Goal: Find specific page/section: Find specific page/section

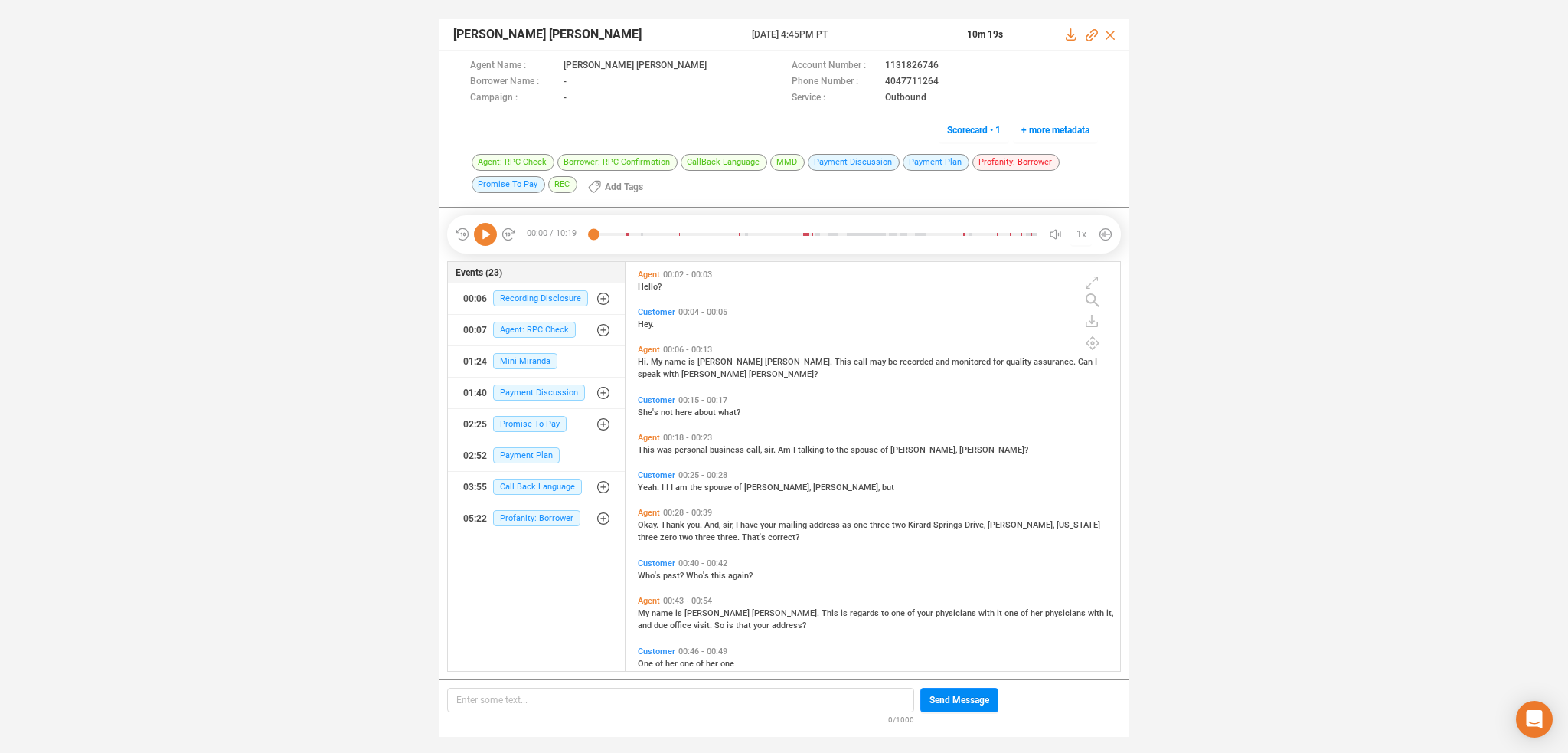
scroll to position [407, 487]
click at [487, 236] on icon at bounding box center [485, 234] width 23 height 23
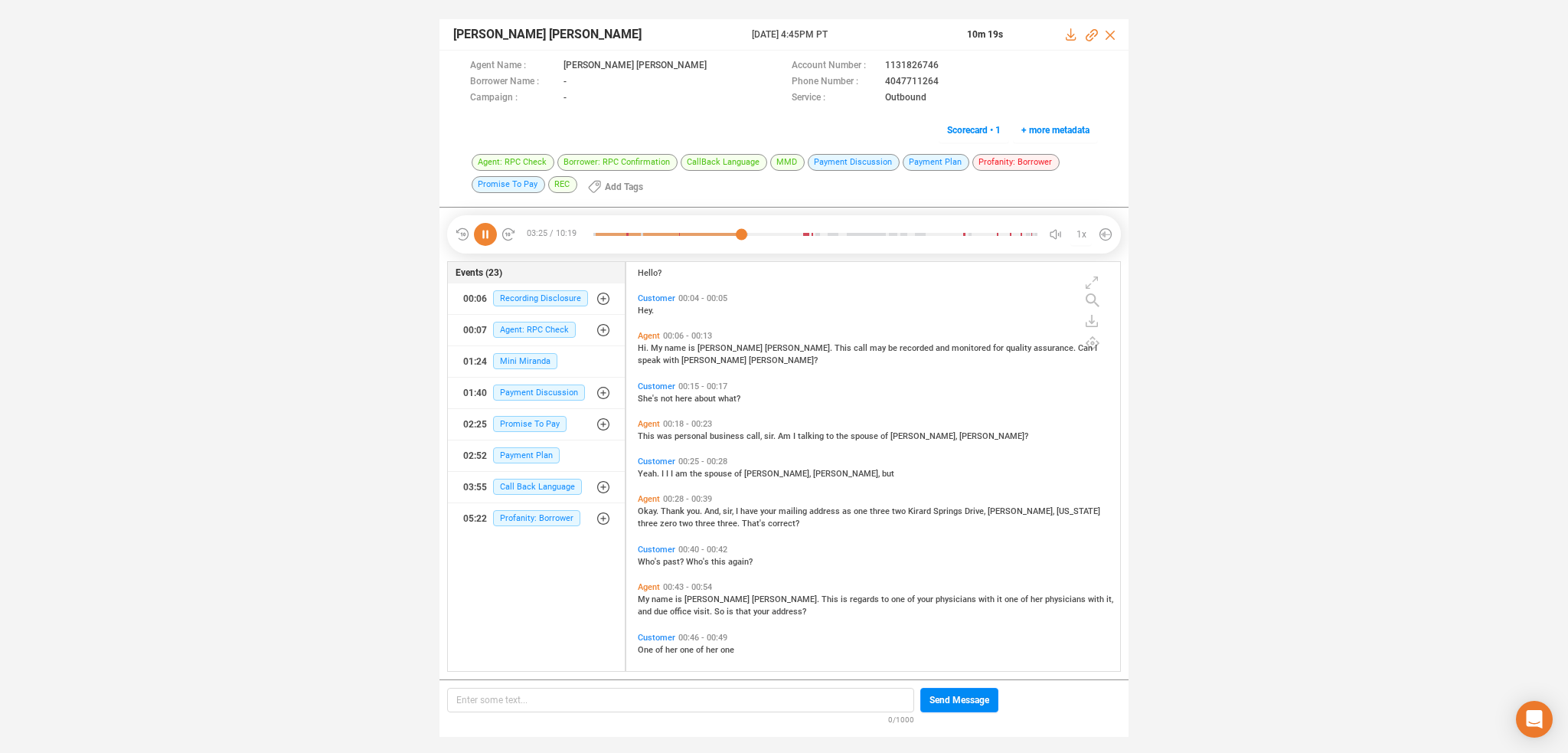
scroll to position [0, 0]
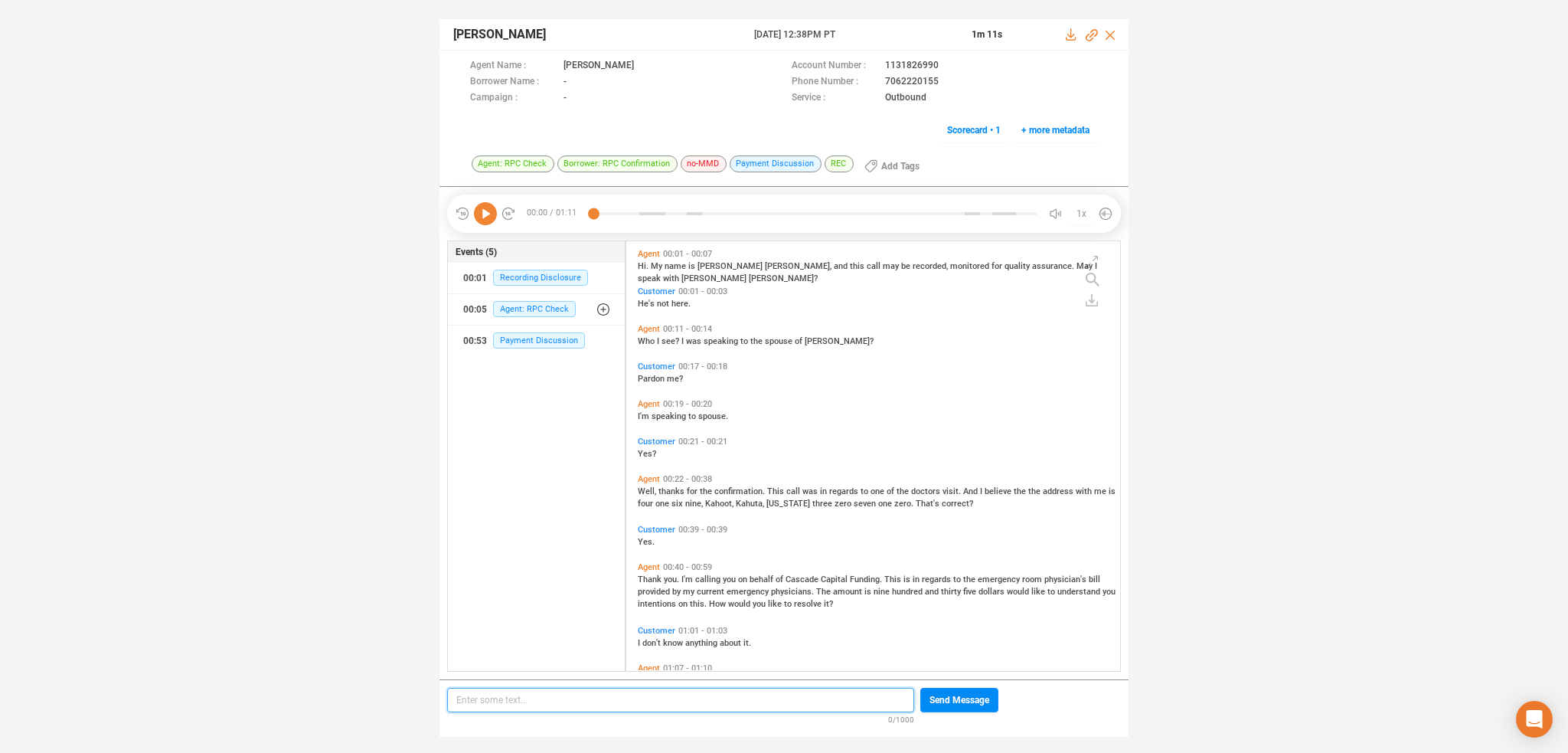
scroll to position [4, 8]
click at [490, 214] on icon at bounding box center [485, 214] width 23 height 23
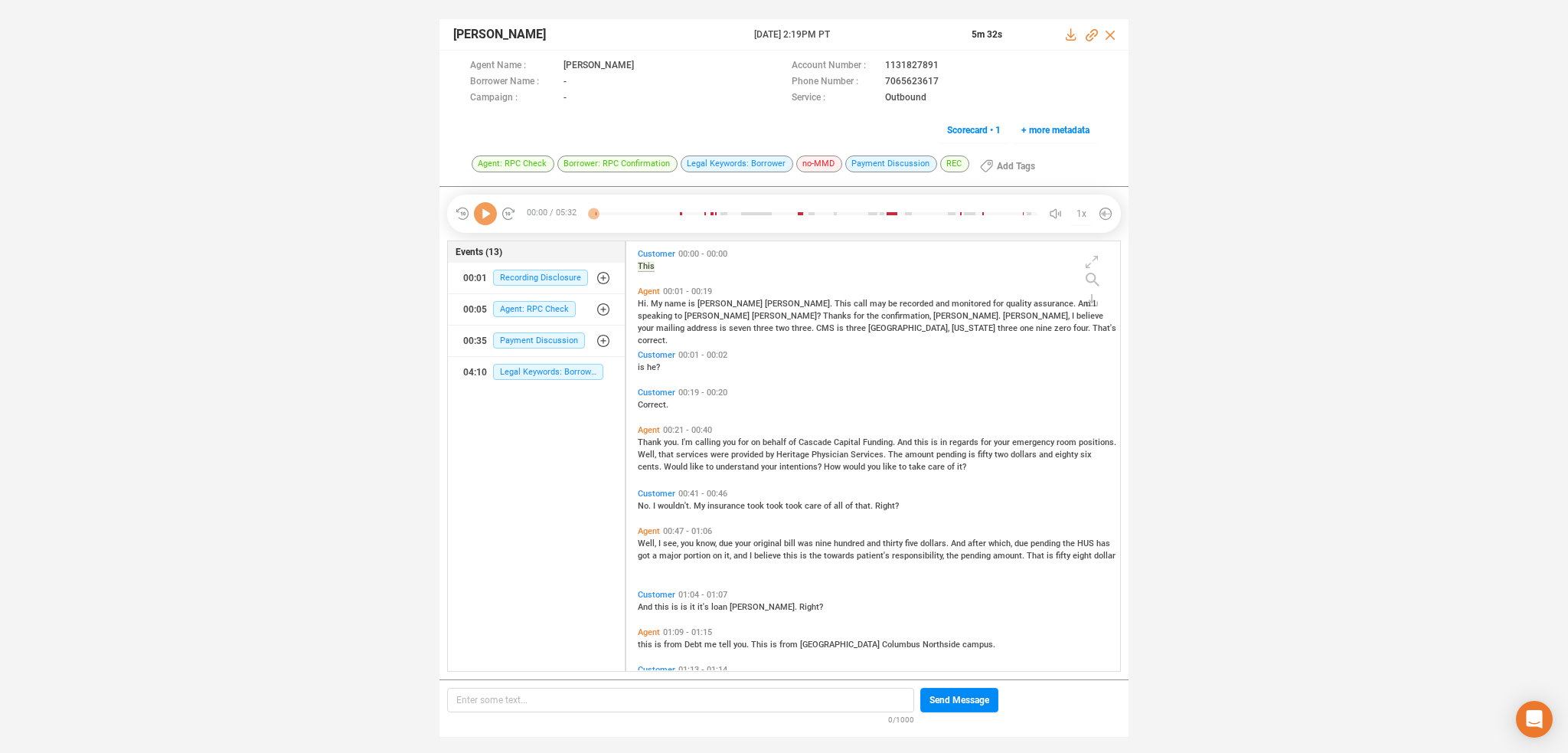
scroll to position [427, 487]
drag, startPoint x: 489, startPoint y: 214, endPoint x: 407, endPoint y: 259, distance: 93.5
click at [487, 214] on icon at bounding box center [485, 214] width 23 height 23
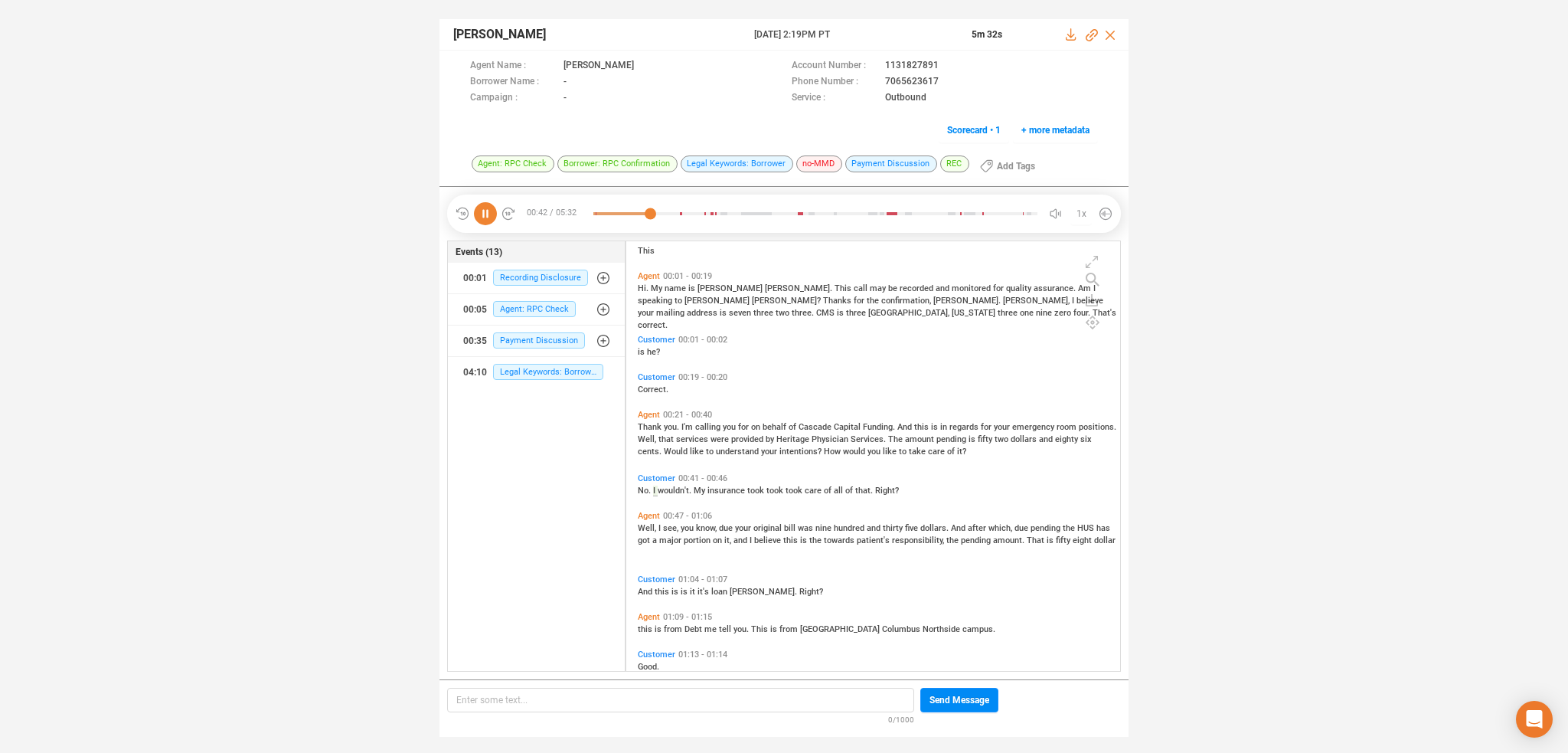
scroll to position [0, 0]
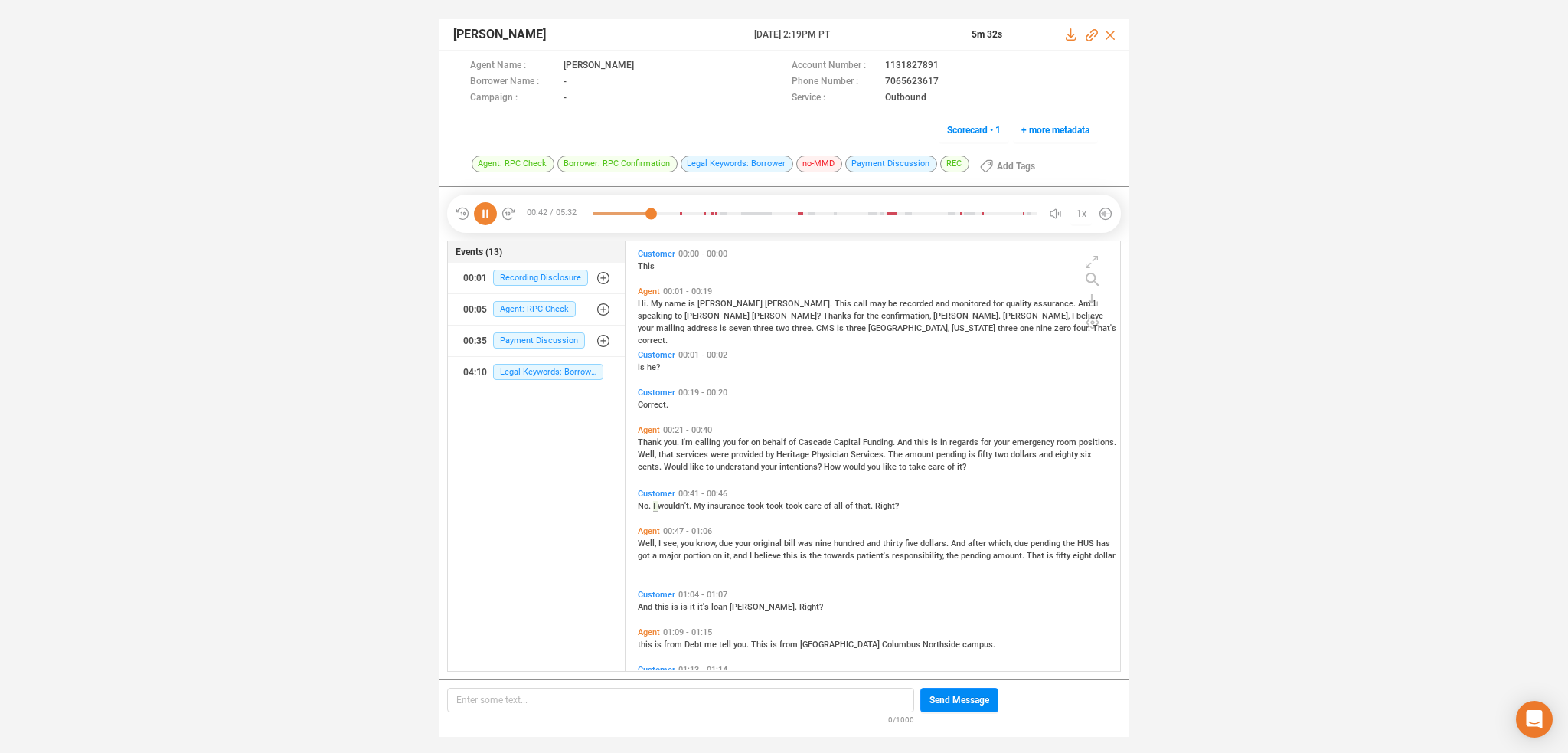
drag, startPoint x: 772, startPoint y: 431, endPoint x: 767, endPoint y: 417, distance: 14.9
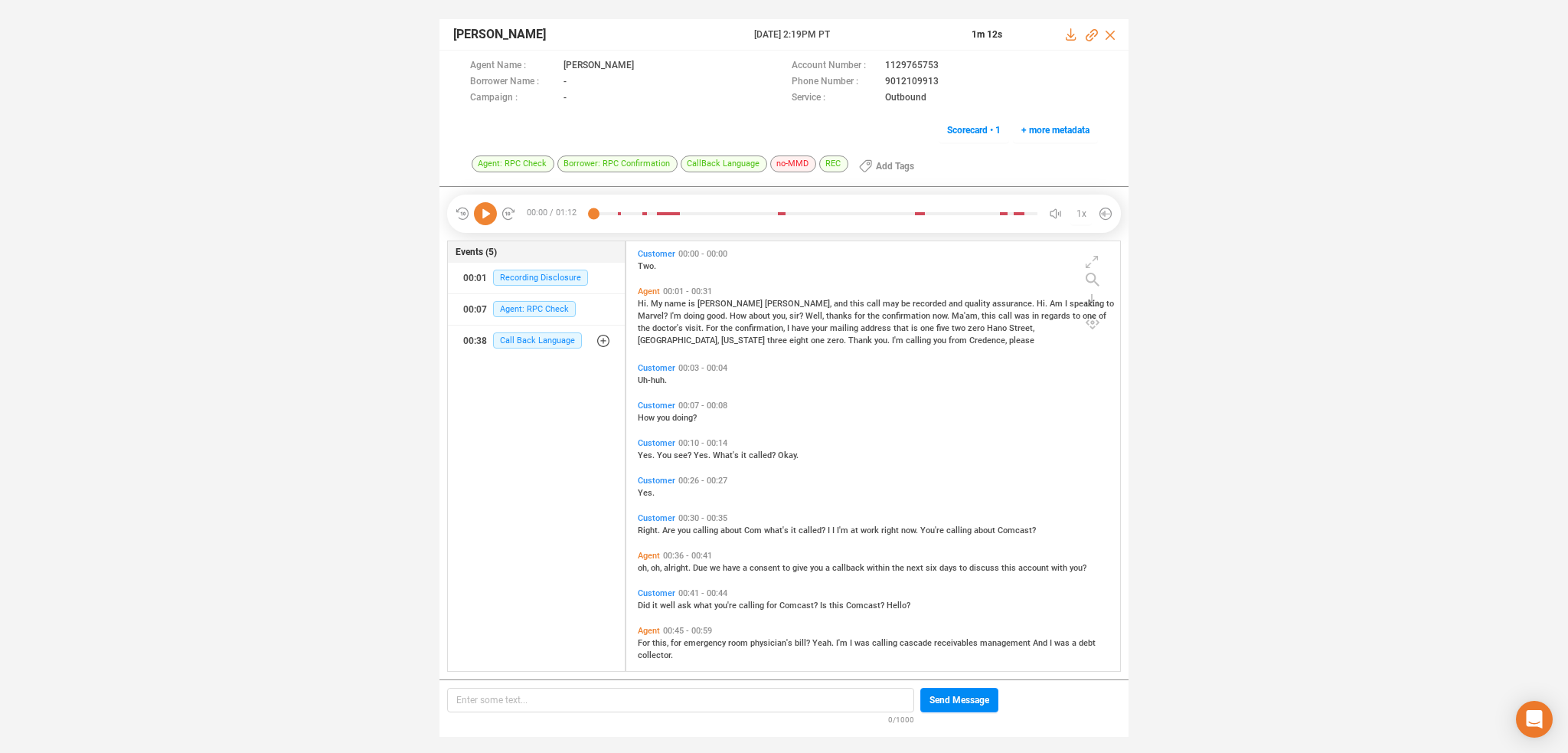
scroll to position [427, 487]
click at [486, 207] on icon at bounding box center [485, 214] width 23 height 23
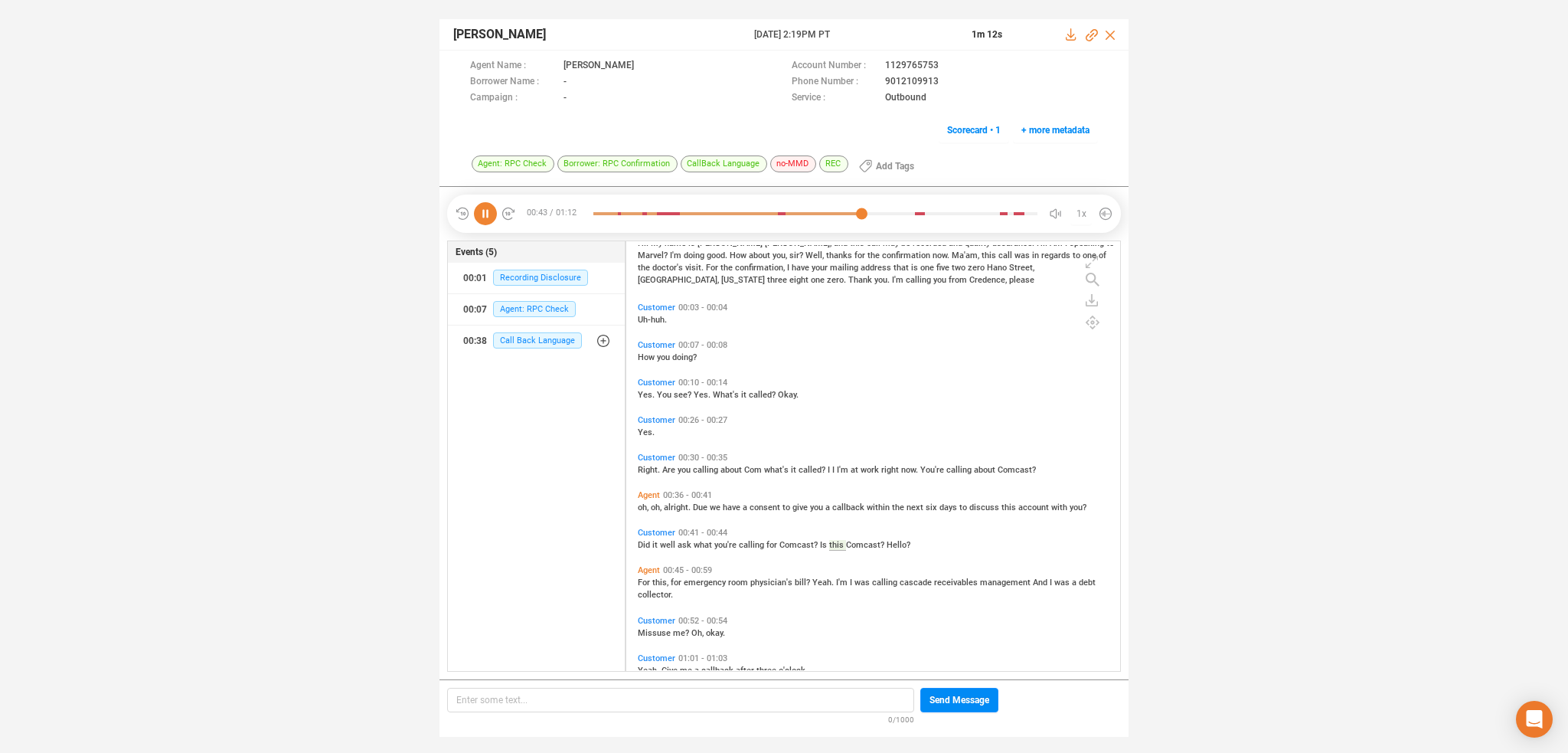
scroll to position [0, 0]
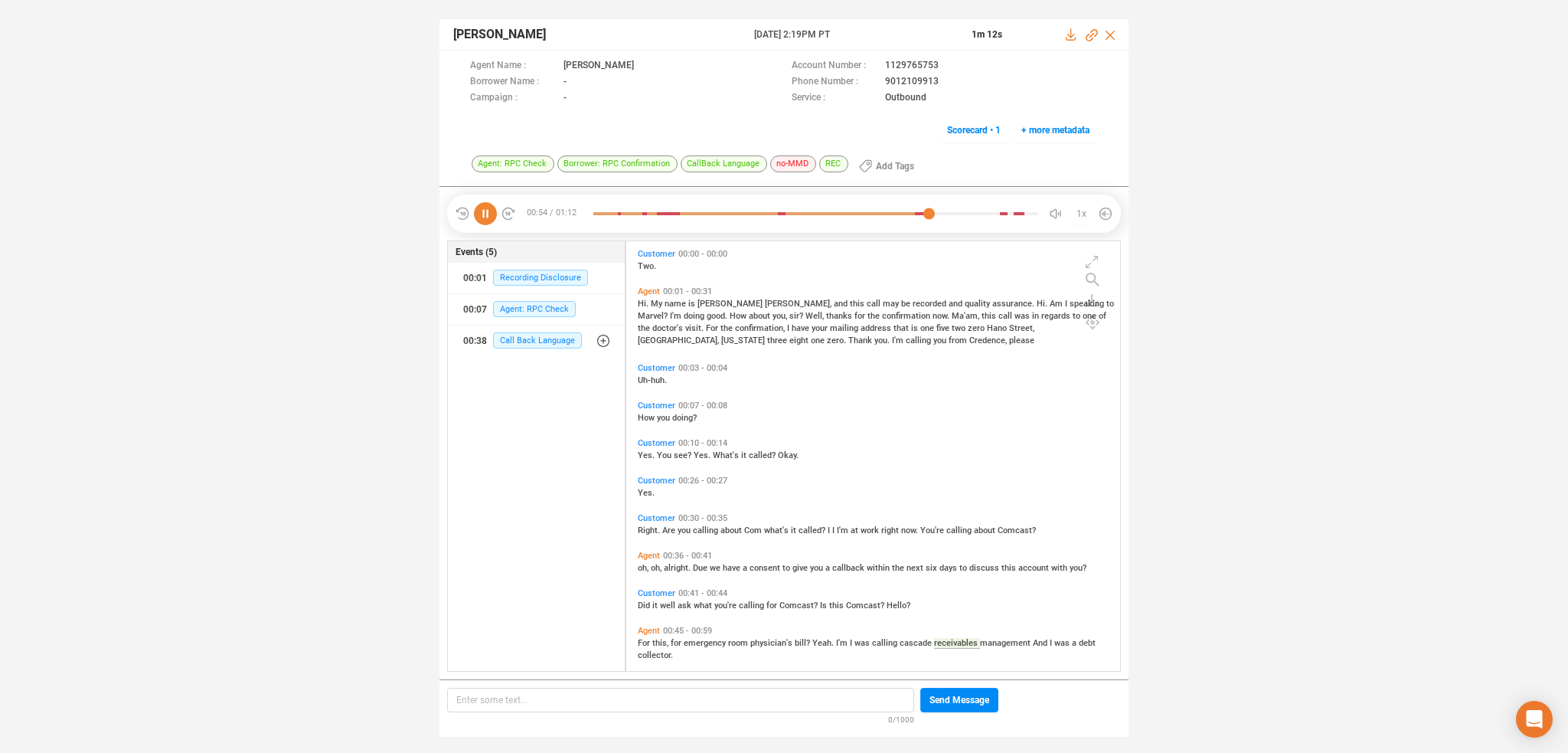
click at [646, 379] on span "Uh-huh." at bounding box center [652, 380] width 30 height 10
click at [968, 328] on span "zero" at bounding box center [978, 328] width 19 height 10
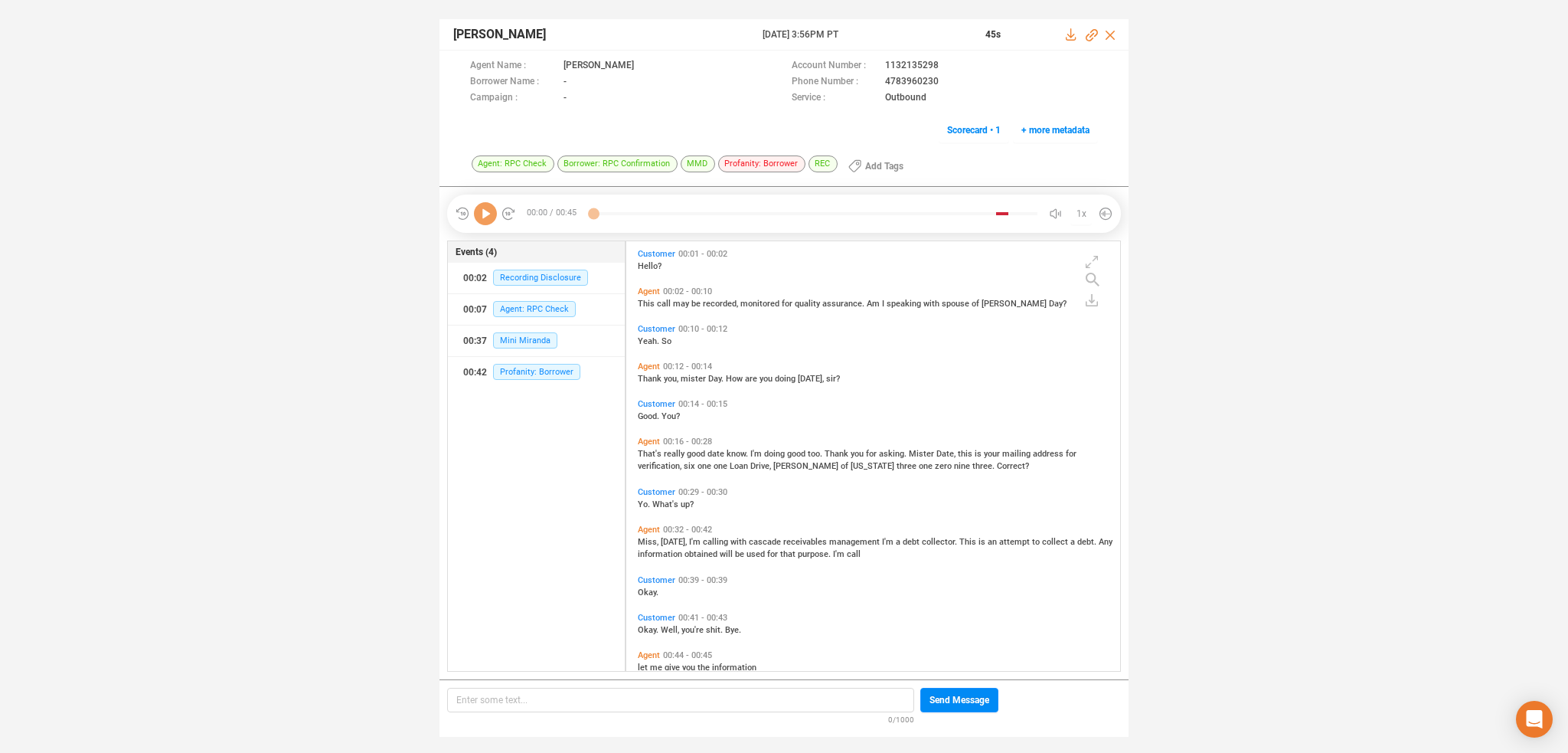
scroll to position [427, 487]
click at [489, 216] on icon at bounding box center [485, 214] width 23 height 23
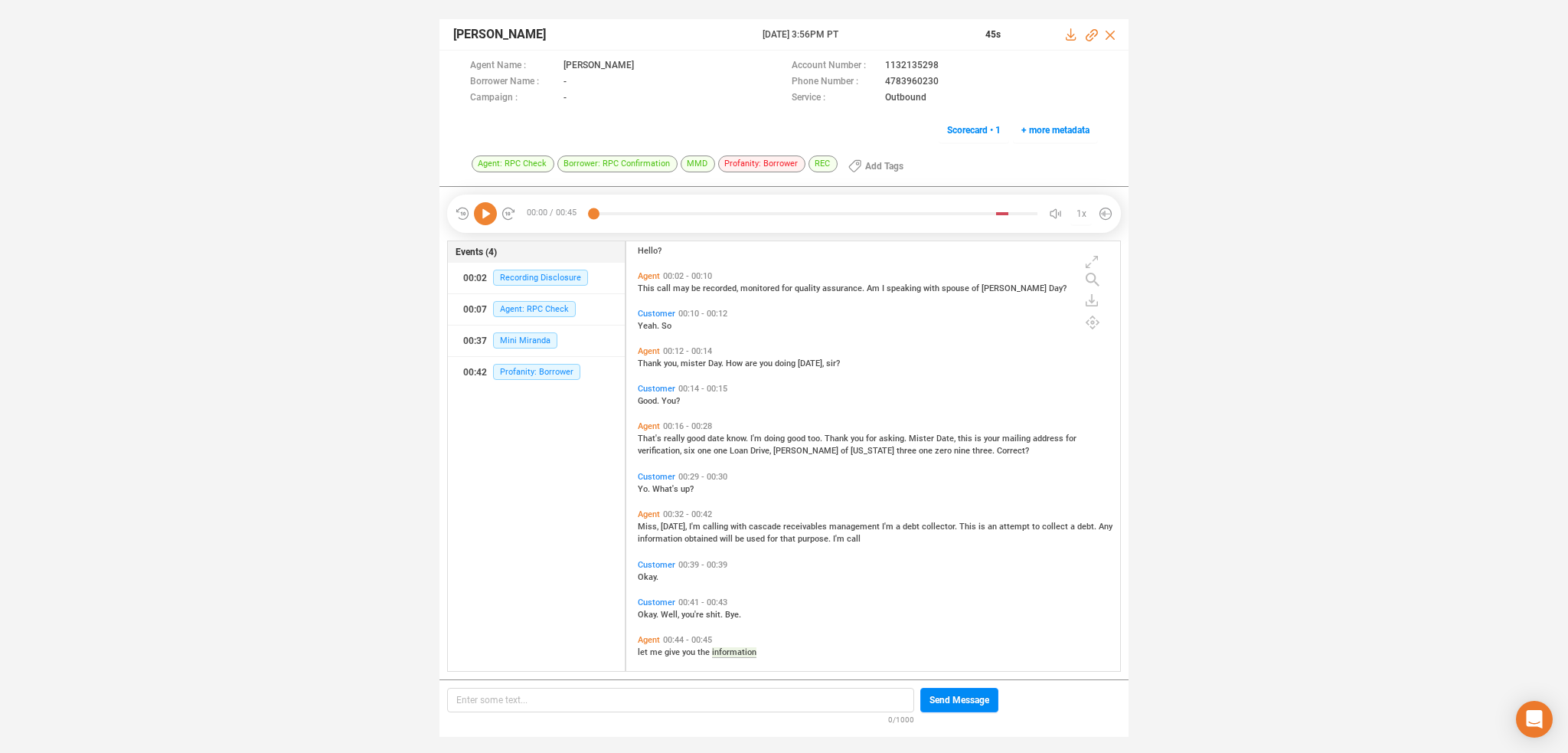
scroll to position [0, 0]
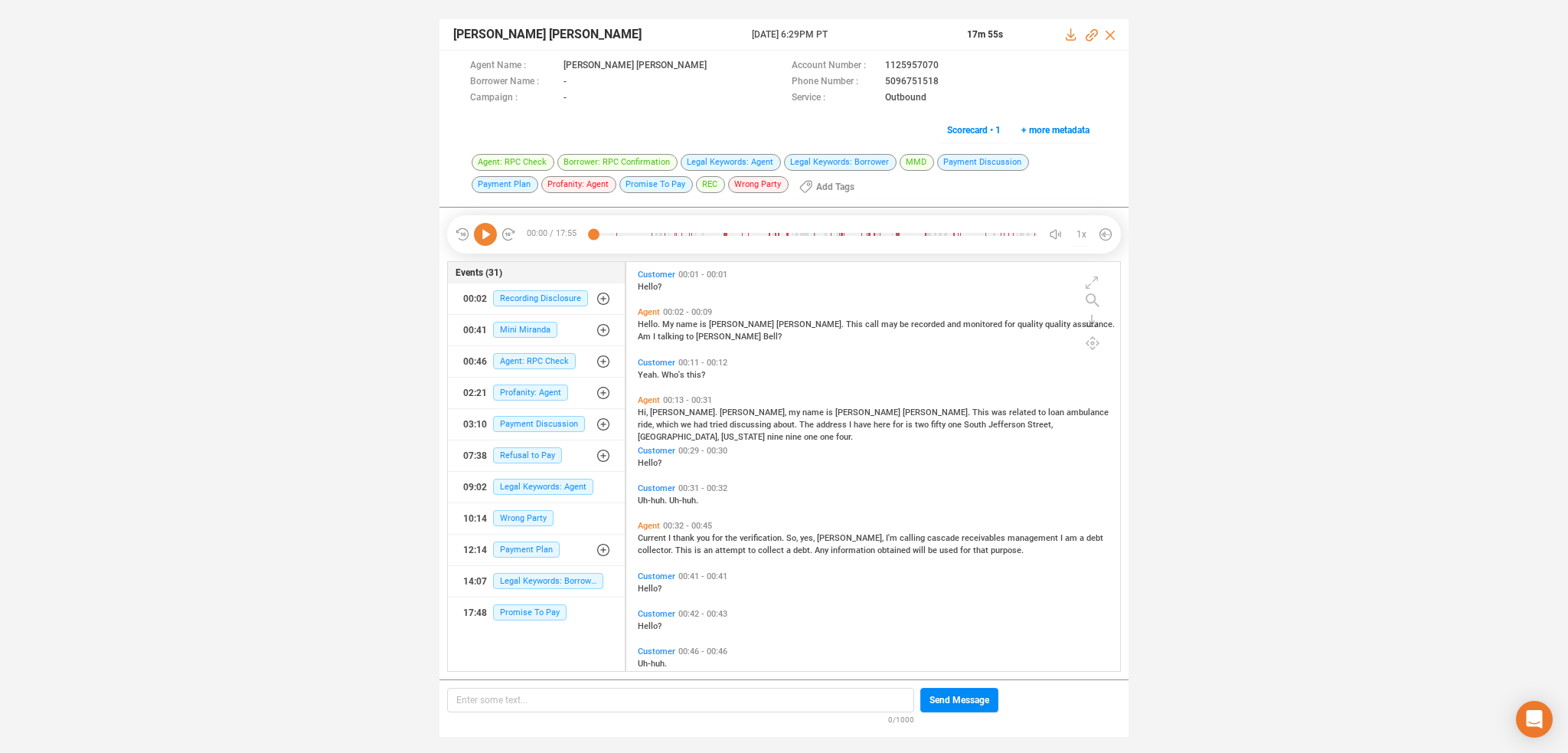
scroll to position [407, 487]
click at [489, 234] on icon at bounding box center [485, 234] width 23 height 23
click at [484, 232] on icon at bounding box center [485, 234] width 23 height 23
click at [465, 33] on span "Rajeev Ramesh Nair" at bounding box center [548, 34] width 189 height 18
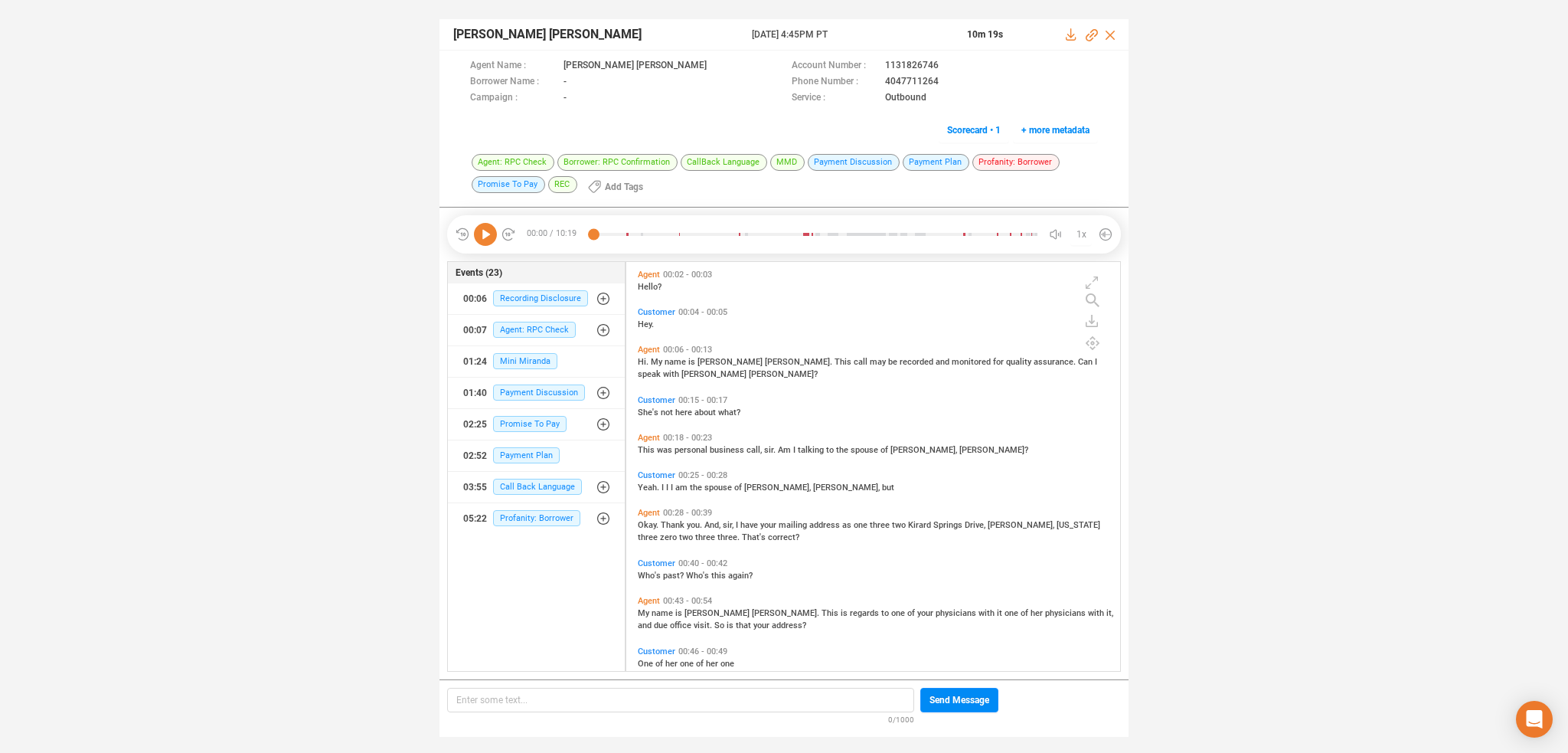
scroll to position [407, 487]
click at [489, 234] on icon at bounding box center [485, 234] width 23 height 23
click at [643, 360] on span "Hi." at bounding box center [644, 361] width 13 height 10
click at [484, 232] on icon at bounding box center [485, 234] width 23 height 23
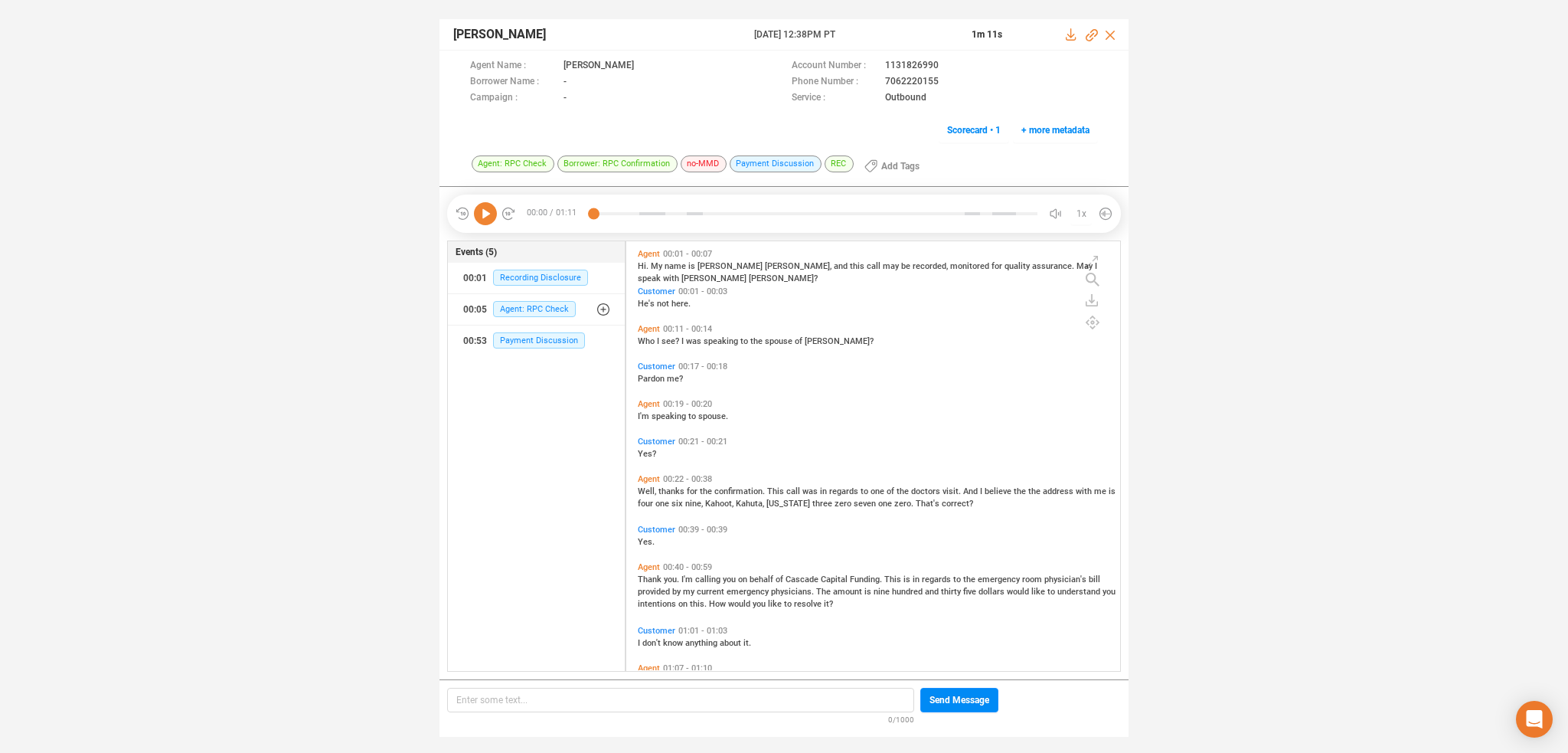
scroll to position [427, 487]
click at [486, 217] on icon at bounding box center [485, 214] width 23 height 23
click at [480, 217] on icon at bounding box center [485, 214] width 23 height 23
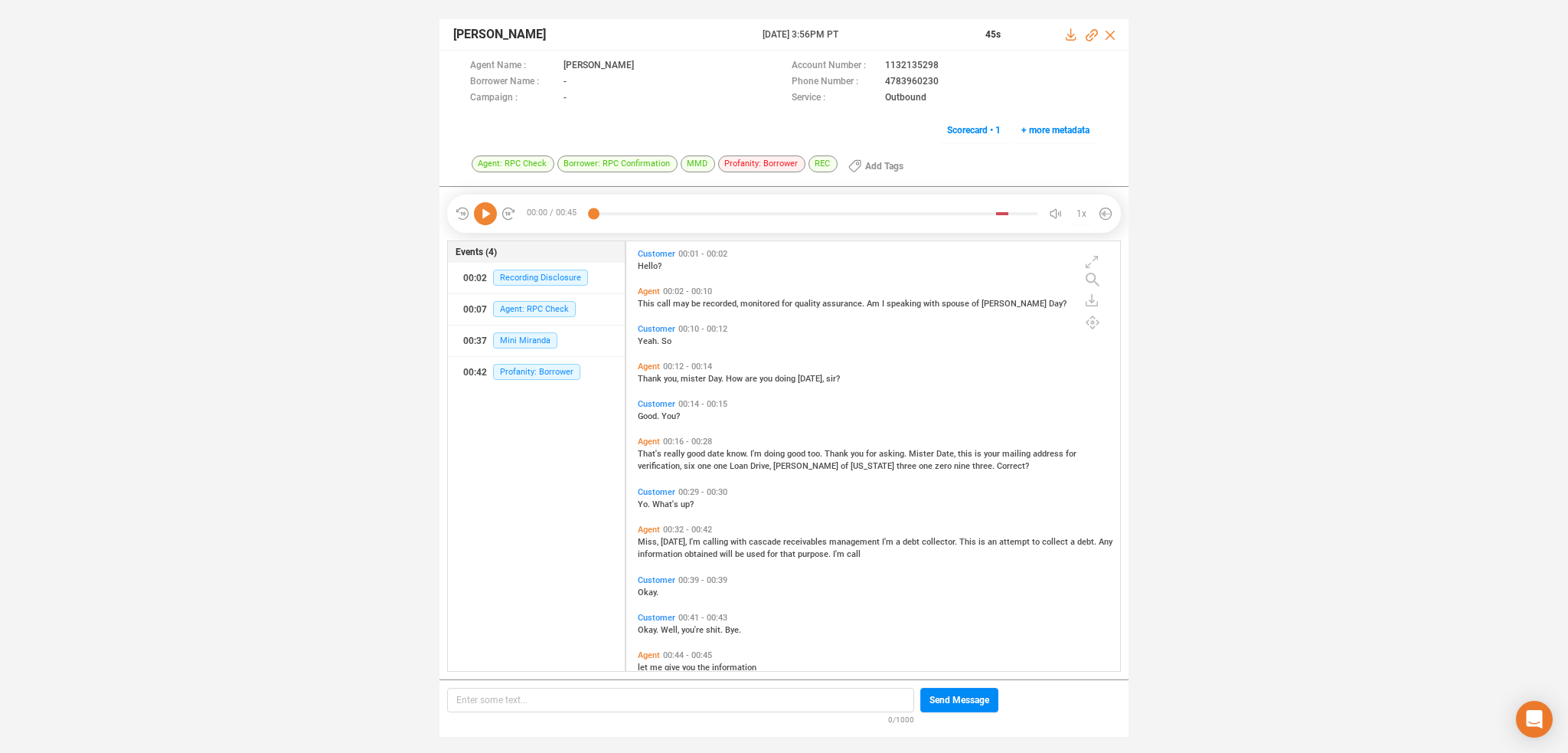
scroll to position [427, 487]
click at [488, 216] on icon at bounding box center [485, 214] width 23 height 23
click at [481, 215] on icon at bounding box center [485, 214] width 23 height 23
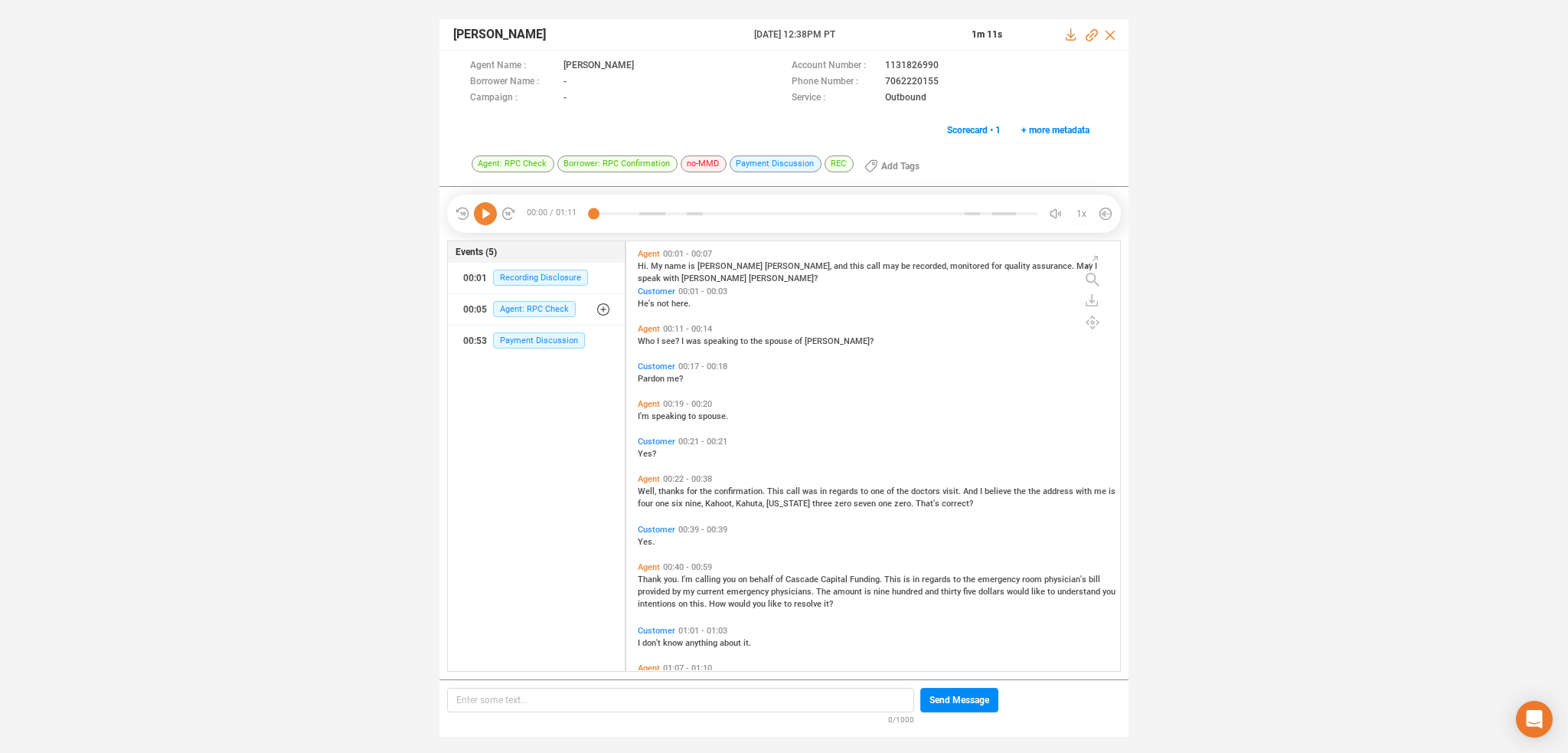
scroll to position [427, 487]
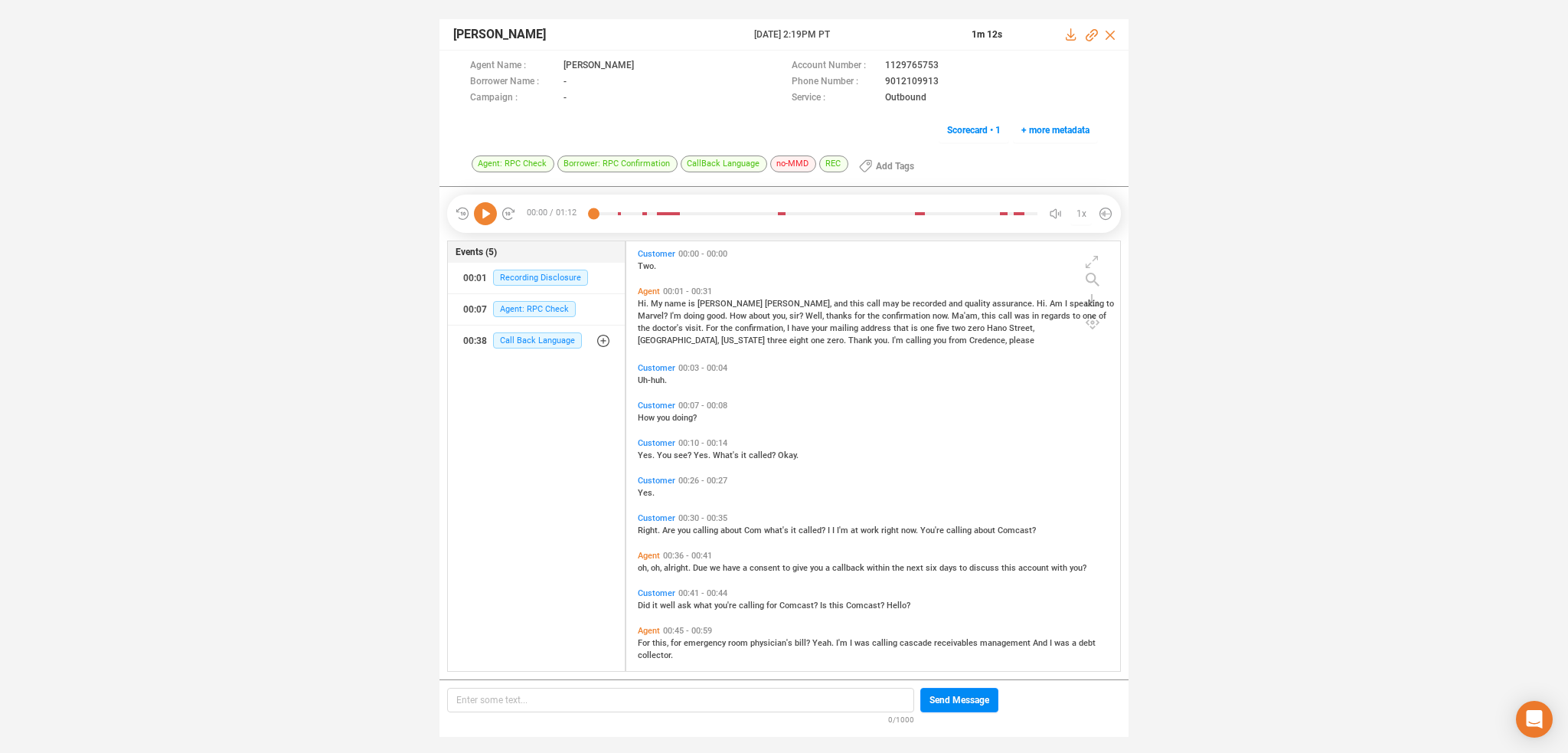
scroll to position [427, 487]
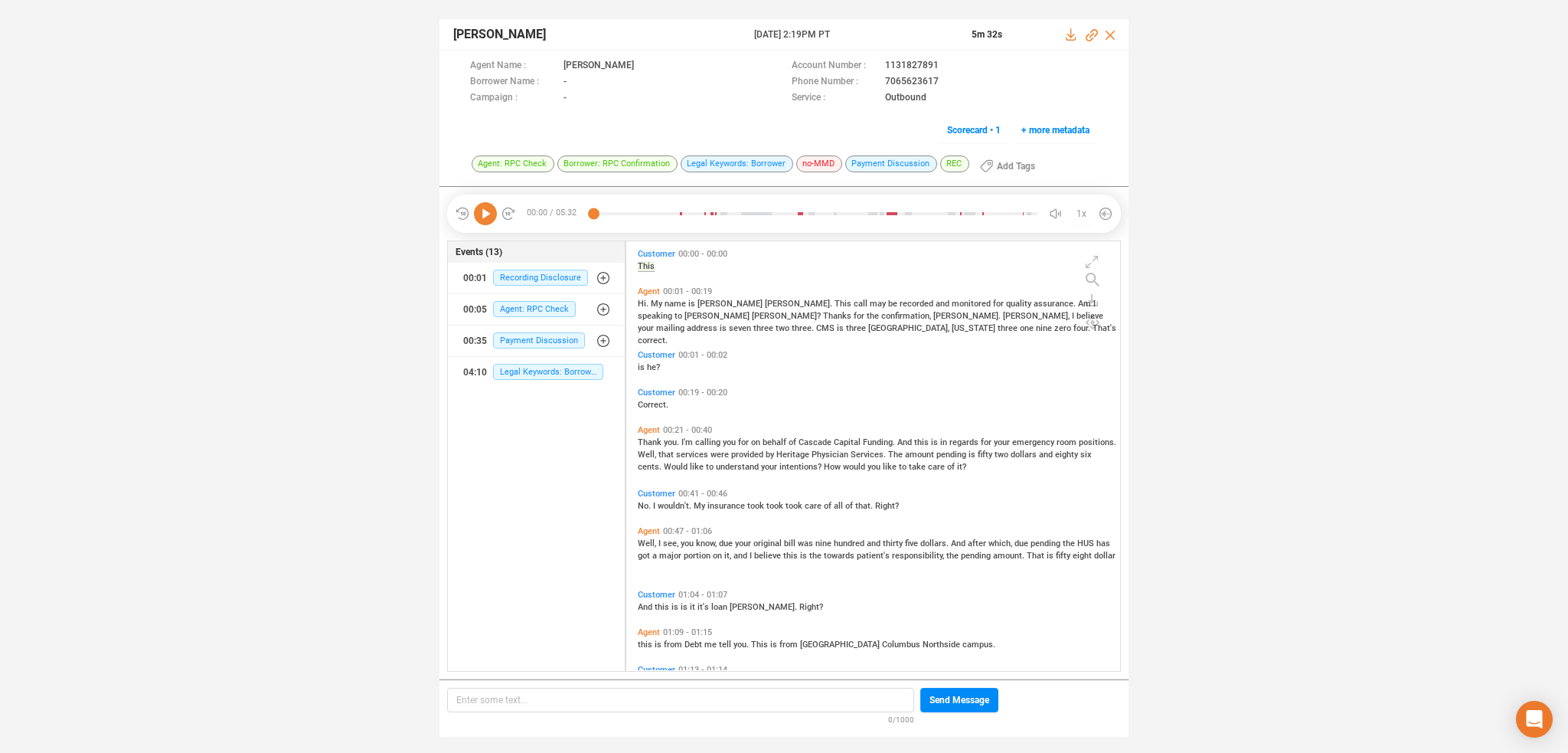
scroll to position [427, 487]
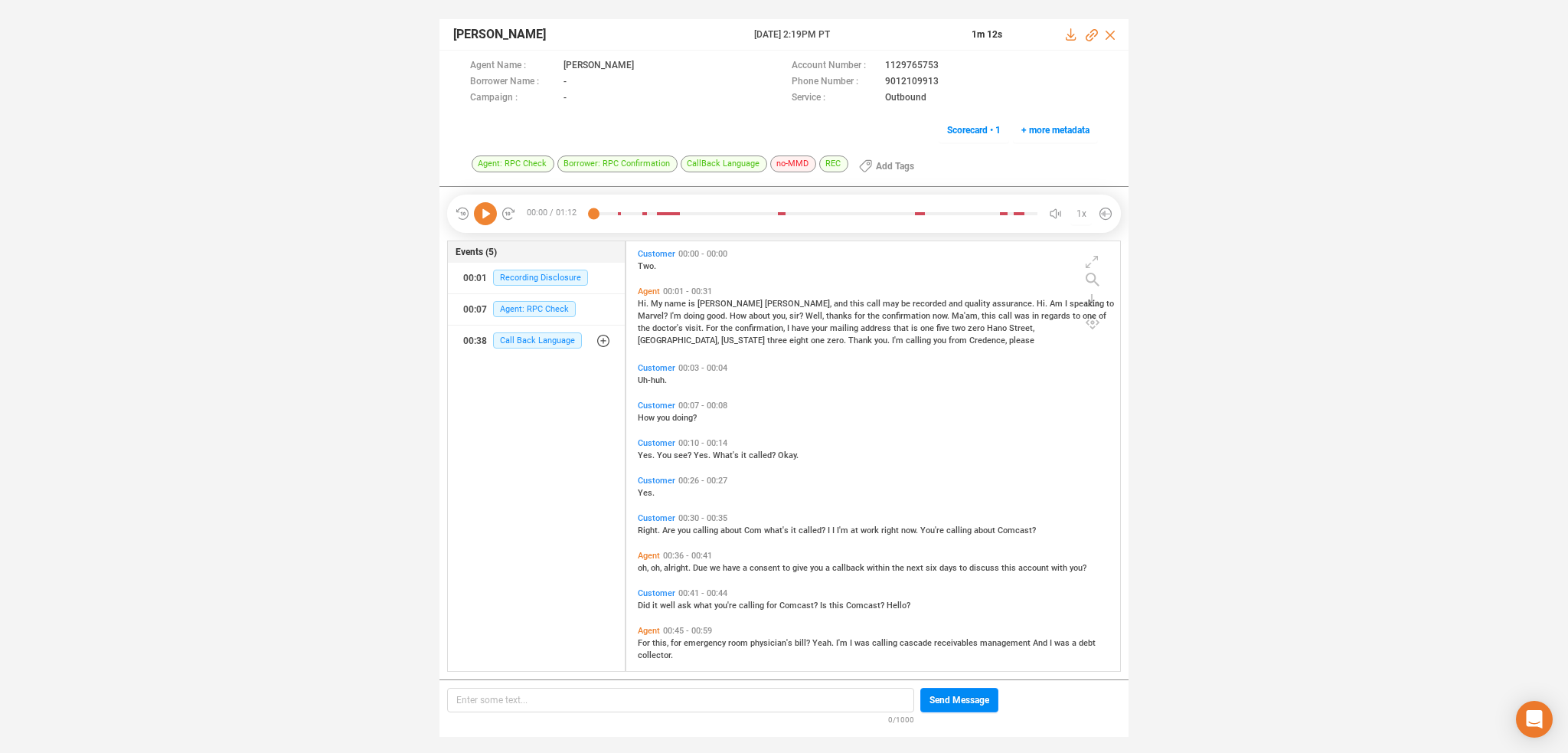
scroll to position [427, 487]
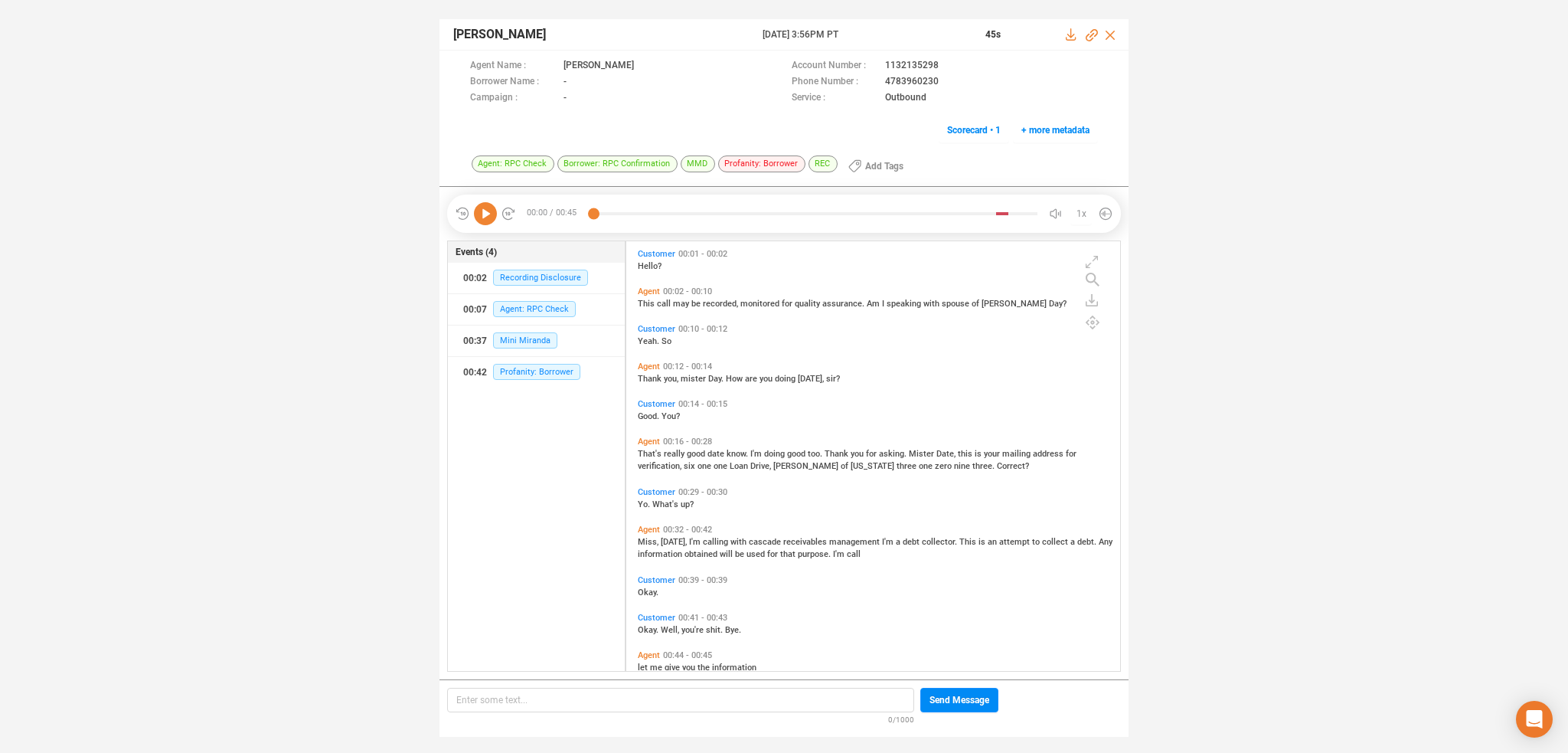
scroll to position [427, 487]
click at [489, 221] on icon at bounding box center [485, 214] width 23 height 23
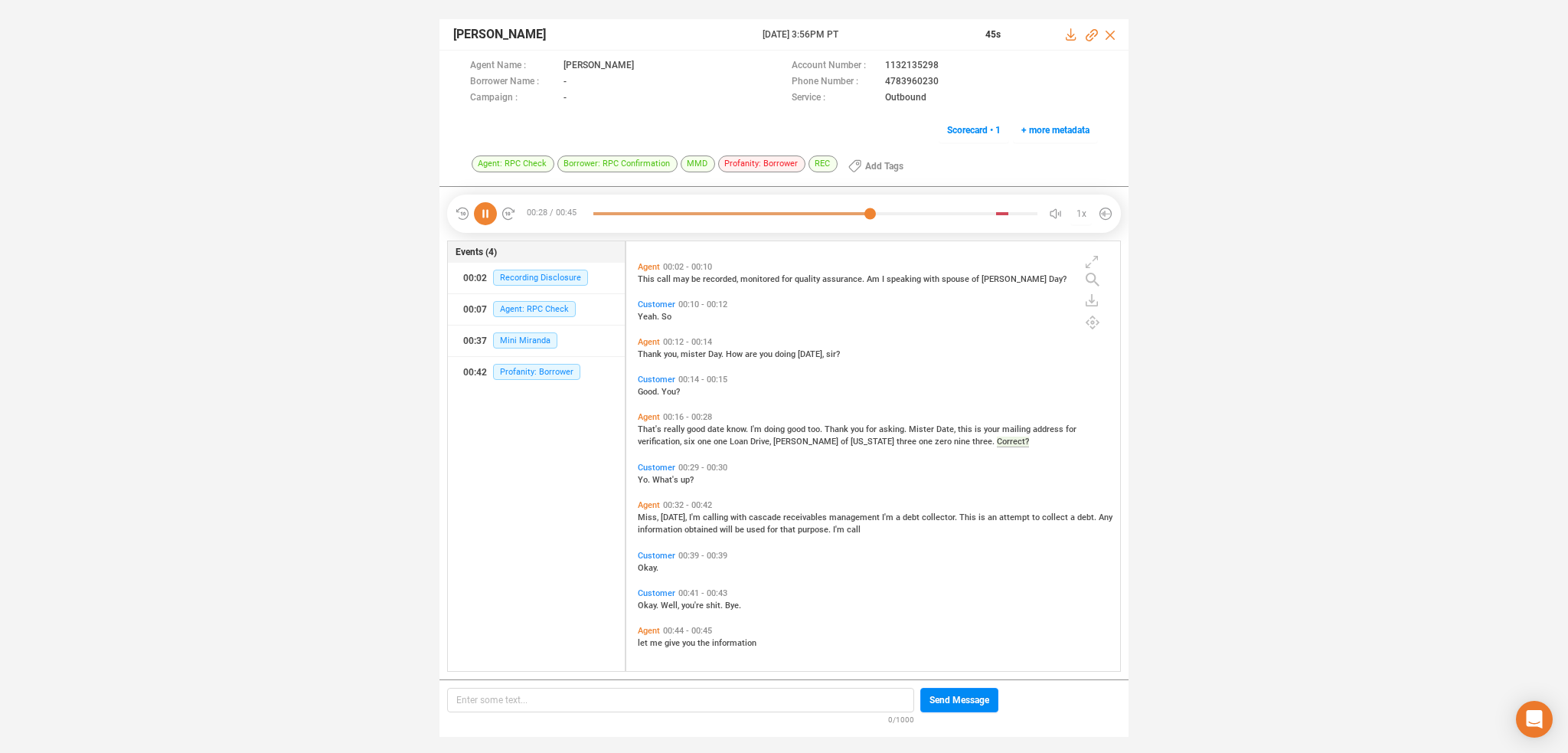
scroll to position [0, 0]
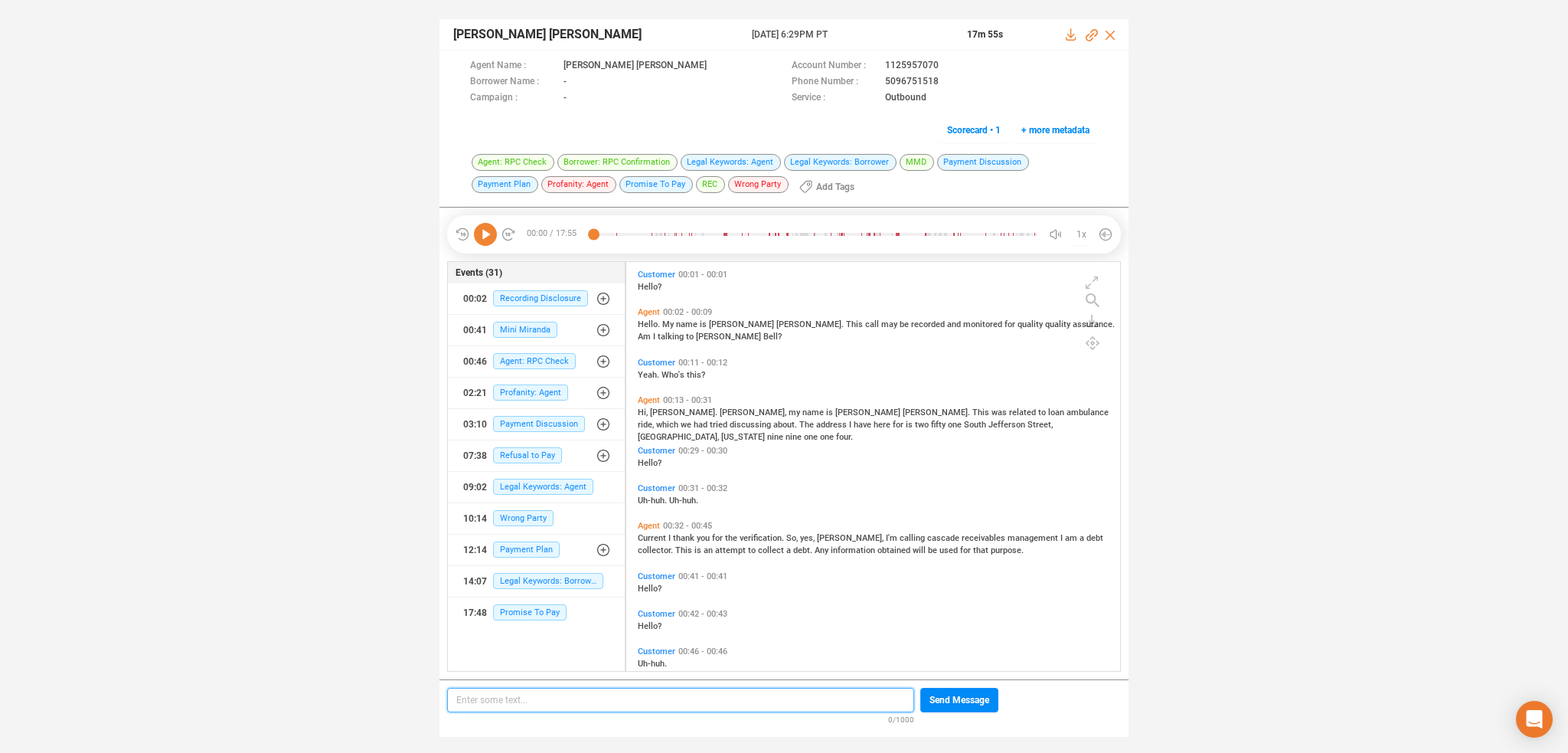
scroll to position [407, 487]
click at [489, 232] on icon at bounding box center [485, 234] width 23 height 23
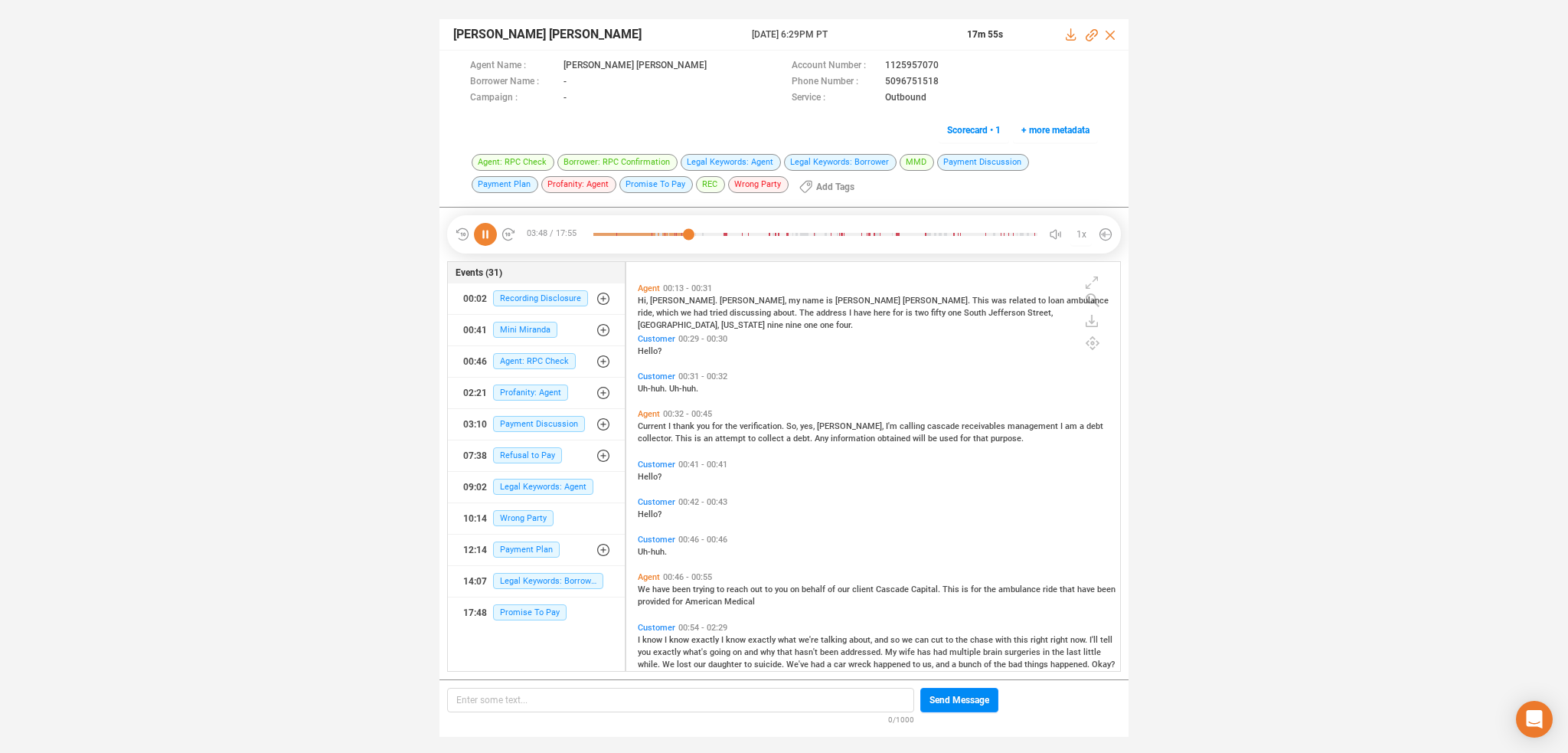
scroll to position [0, 0]
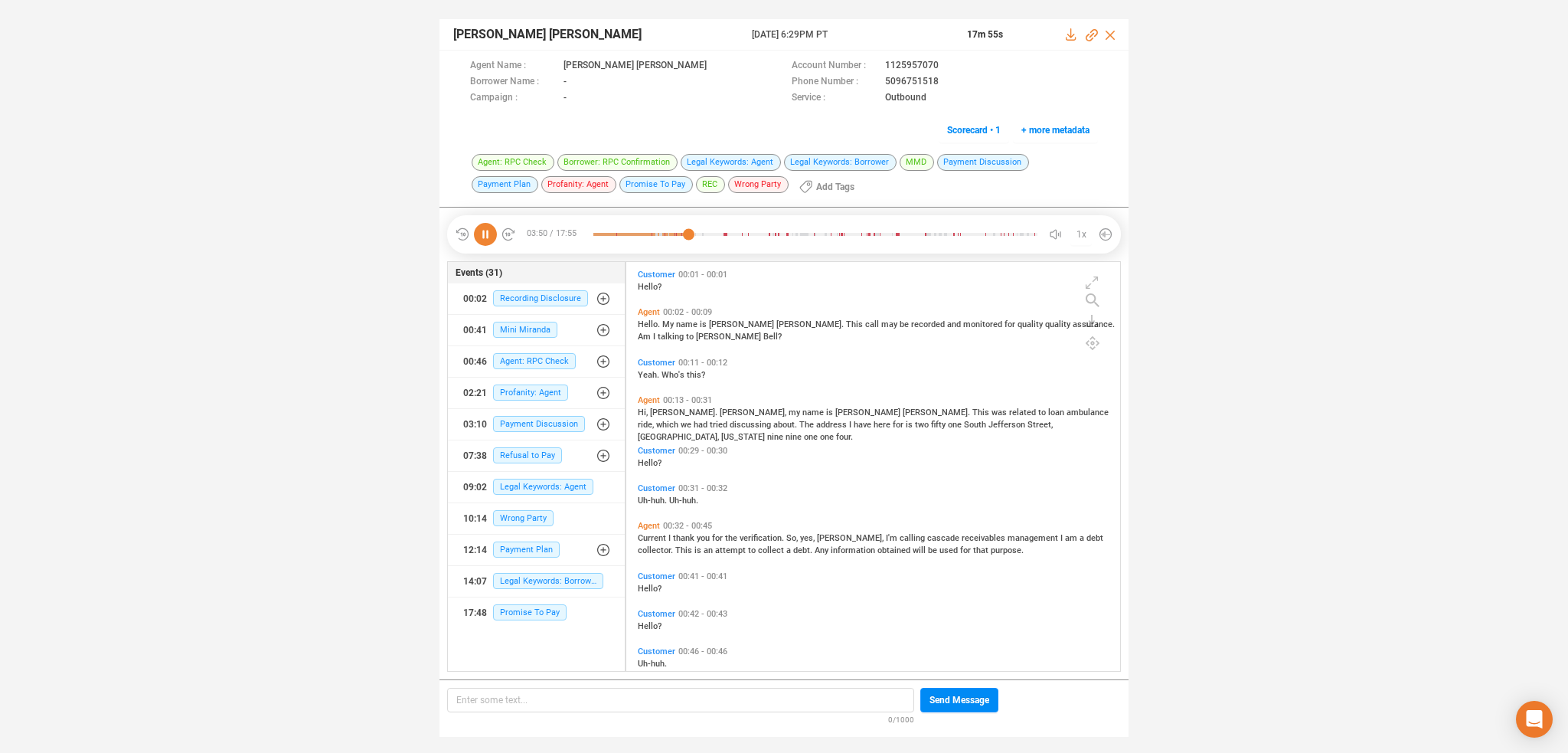
click at [643, 324] on span "Hello." at bounding box center [650, 324] width 25 height 10
click at [484, 229] on icon at bounding box center [485, 234] width 23 height 23
